Goal: Information Seeking & Learning: Check status

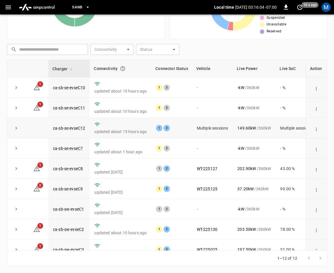
click at [13, 129] on button "expand row" at bounding box center [16, 128] width 9 height 9
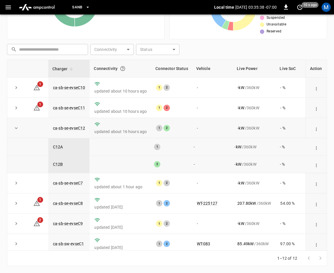
click at [13, 128] on icon "expand row" at bounding box center [16, 128] width 6 height 6
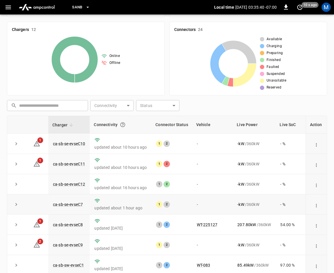
scroll to position [129, 0]
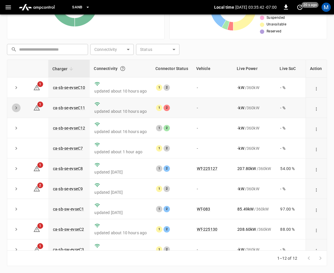
click at [16, 110] on icon "expand row" at bounding box center [16, 108] width 6 height 6
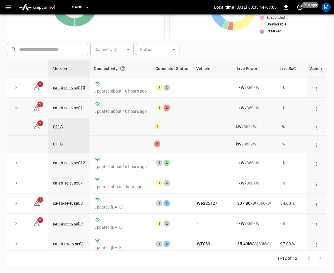
click at [14, 106] on icon "expand row" at bounding box center [16, 108] width 6 height 6
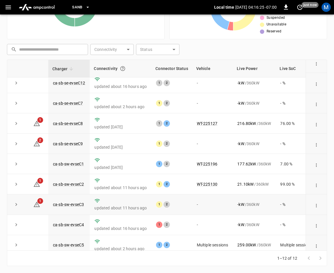
scroll to position [77, 0]
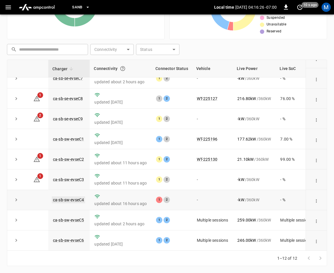
click at [73, 196] on link "ca-sb-sw-evseC4" at bounding box center [68, 199] width 33 height 7
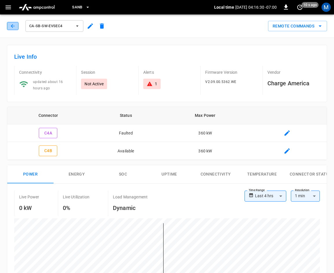
click at [12, 28] on icon "button" at bounding box center [13, 26] width 6 height 6
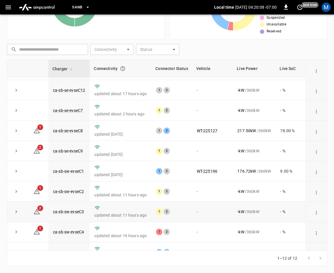
scroll to position [77, 0]
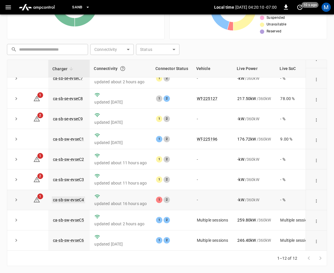
click at [71, 196] on link "ca-sb-sw-evseC4" at bounding box center [68, 199] width 33 height 7
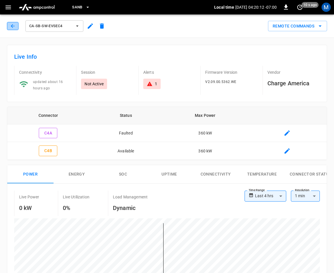
click at [14, 28] on icon "button" at bounding box center [13, 26] width 6 height 6
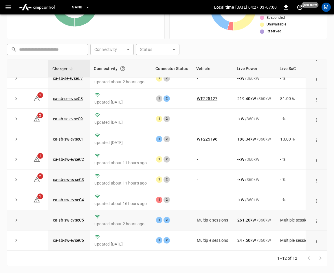
scroll to position [77, 0]
click at [14, 217] on icon "expand row" at bounding box center [16, 220] width 6 height 6
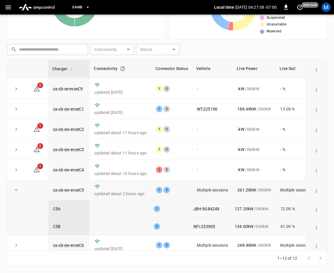
scroll to position [112, 0]
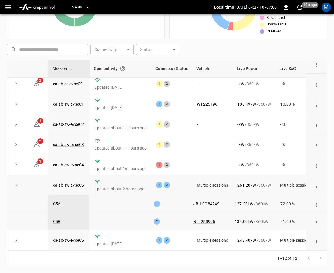
click at [17, 183] on icon "expand row" at bounding box center [16, 185] width 6 height 6
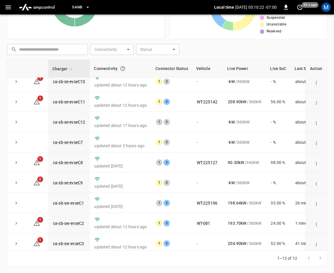
scroll to position [0, 0]
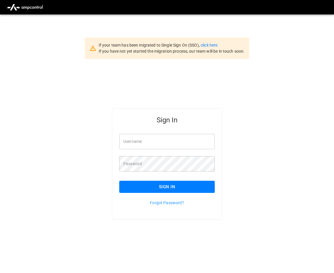
type input "**********"
click at [176, 188] on button "Sign In" at bounding box center [166, 187] width 95 height 12
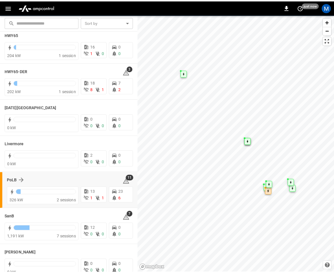
scroll to position [103, 0]
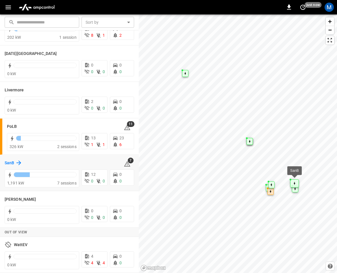
click at [19, 163] on icon at bounding box center [18, 162] width 7 height 7
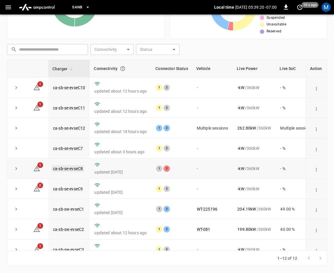
click at [69, 168] on link "ca-sb-se-evseC8" at bounding box center [68, 168] width 32 height 7
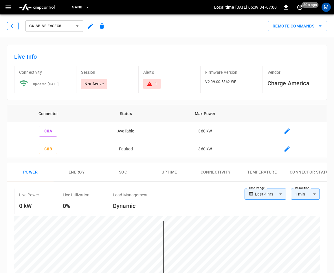
click at [13, 25] on icon "button" at bounding box center [13, 26] width 6 height 6
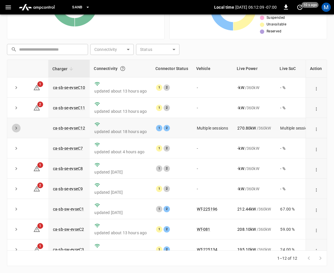
click at [16, 128] on icon "expand row" at bounding box center [16, 128] width 6 height 6
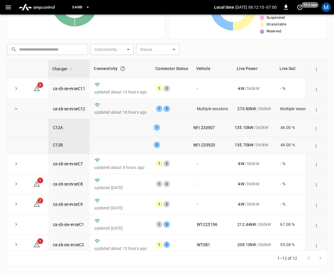
scroll to position [29, 0]
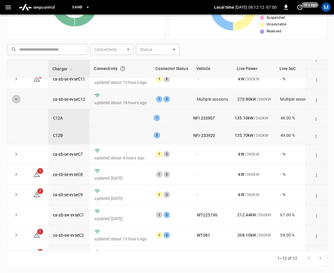
click at [18, 99] on icon "expand row" at bounding box center [16, 99] width 6 height 6
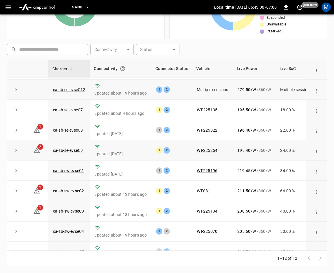
scroll to position [0, 0]
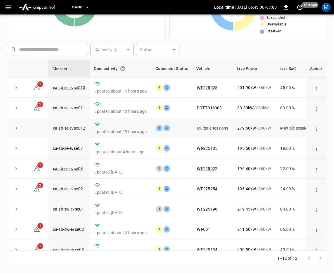
click at [13, 131] on button "expand row" at bounding box center [16, 128] width 9 height 9
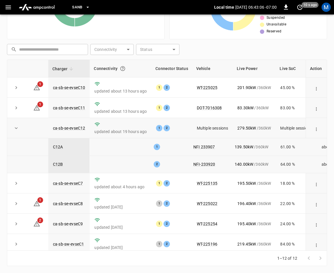
click at [14, 130] on icon "expand row" at bounding box center [16, 128] width 6 height 6
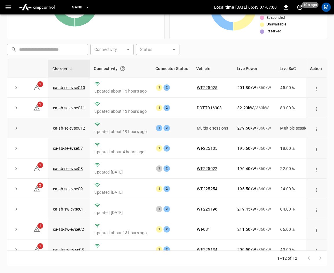
click at [14, 130] on icon "expand row" at bounding box center [16, 128] width 6 height 6
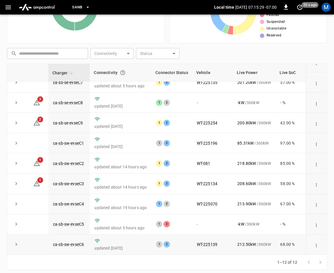
scroll to position [129, 0]
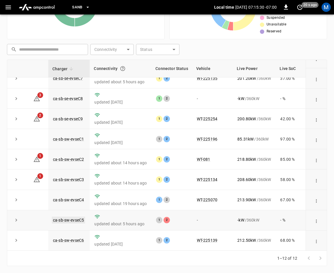
click at [75, 217] on link "ca-sb-sw-evseC5" at bounding box center [68, 220] width 33 height 7
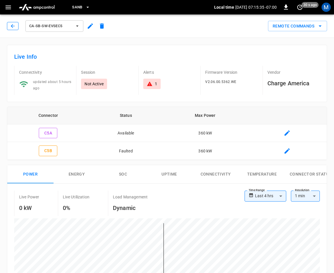
click at [12, 25] on icon "button" at bounding box center [13, 26] width 4 height 4
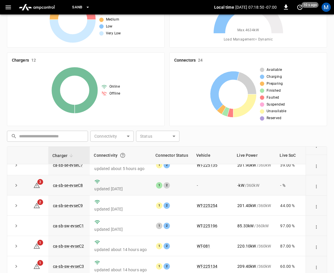
scroll to position [129, 0]
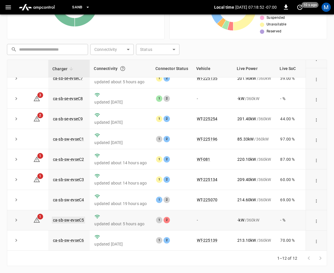
click at [80, 217] on link "ca-sb-sw-evseC5" at bounding box center [68, 220] width 33 height 7
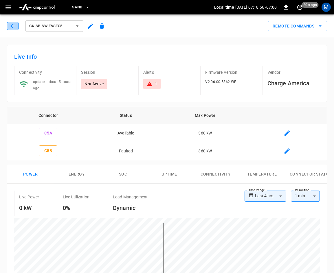
click at [14, 28] on icon "button" at bounding box center [13, 26] width 6 height 6
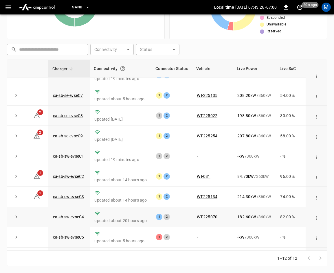
scroll to position [77, 0]
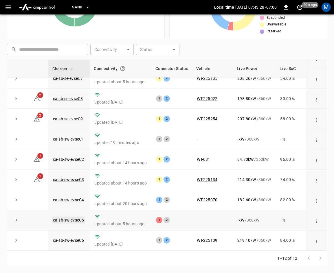
click at [62, 217] on link "ca-sb-sw-evseC5" at bounding box center [68, 220] width 33 height 7
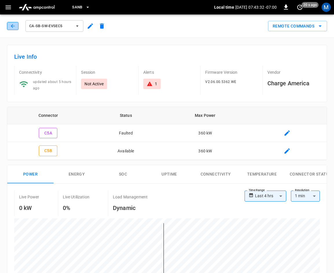
click at [9, 25] on button "button" at bounding box center [13, 26] width 12 height 8
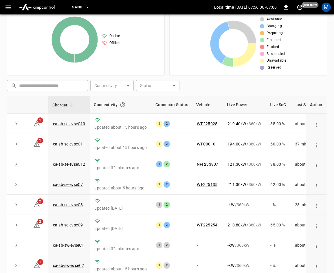
scroll to position [129, 0]
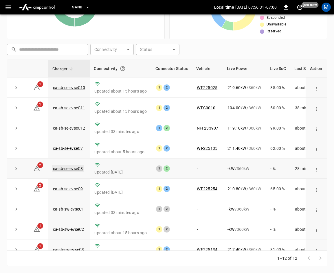
click at [70, 167] on link "ca-sb-se-evseC8" at bounding box center [68, 168] width 32 height 7
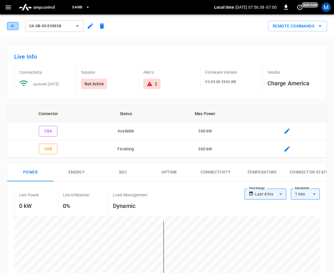
click at [16, 25] on button "button" at bounding box center [13, 26] width 12 height 8
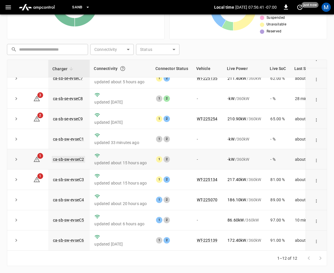
scroll to position [77, 0]
click at [60, 217] on link "ca-sb-sw-evseC5" at bounding box center [68, 220] width 33 height 7
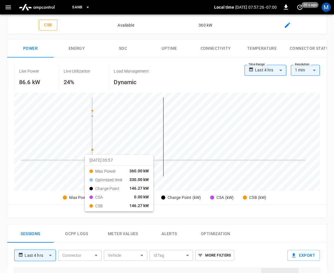
scroll to position [10, 0]
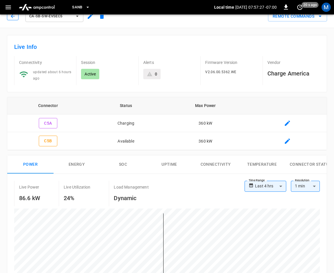
click at [17, 17] on button "button" at bounding box center [13, 16] width 12 height 8
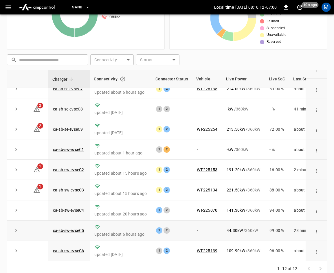
scroll to position [129, 0]
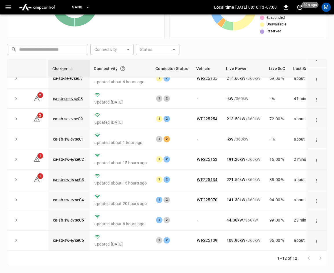
click at [233, 252] on div "1–12 of 12" at bounding box center [167, 258] width 320 height 15
drag, startPoint x: 233, startPoint y: 250, endPoint x: 237, endPoint y: 249, distance: 4.9
click at [237, 249] on div "Charger Connectivity Connector Status Vehicle Live Power Live SoC Last Session …" at bounding box center [167, 155] width 320 height 191
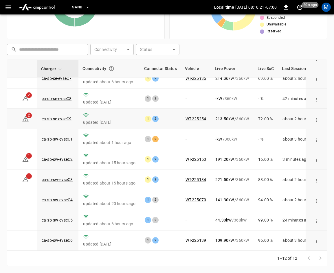
scroll to position [0, 11]
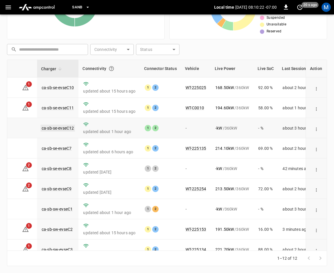
click at [51, 129] on link "ca-sb-se-evseC12" at bounding box center [57, 128] width 34 height 7
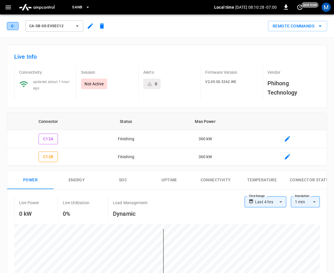
click at [14, 26] on icon "button" at bounding box center [13, 26] width 4 height 4
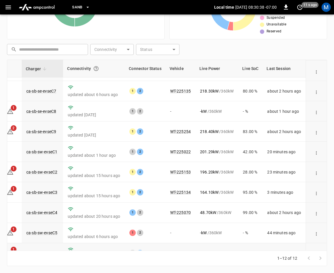
scroll to position [77, 32]
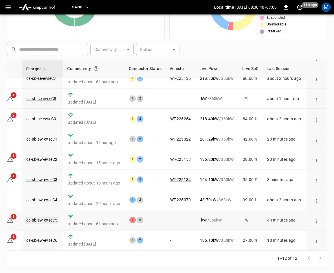
click at [43, 217] on link "ca-sb-sw-evseC5" at bounding box center [41, 220] width 33 height 7
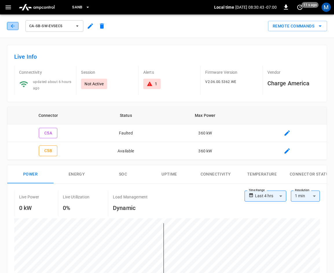
click at [15, 26] on icon "button" at bounding box center [13, 26] width 6 height 6
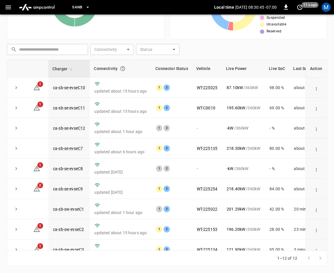
drag, startPoint x: 15, startPoint y: 26, endPoint x: 128, endPoint y: 23, distance: 112.8
click at [128, 23] on div "Online Offline" at bounding box center [86, 3] width 148 height 46
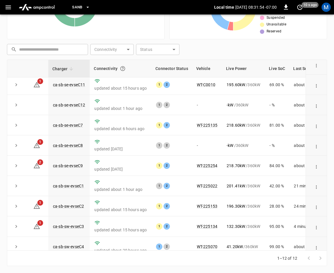
scroll to position [0, 0]
